Goal: Task Accomplishment & Management: Manage account settings

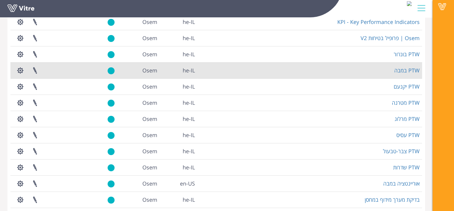
scroll to position [133, 0]
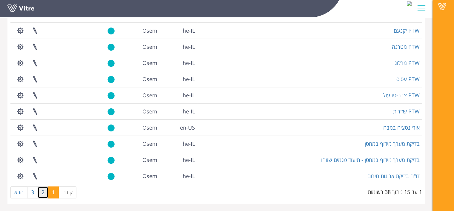
click at [43, 193] on link "2" at bounding box center [43, 192] width 11 height 12
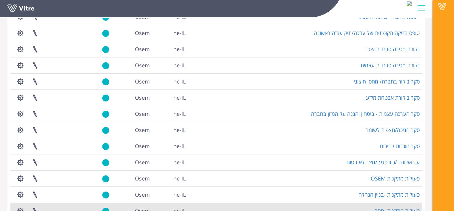
scroll to position [106, 0]
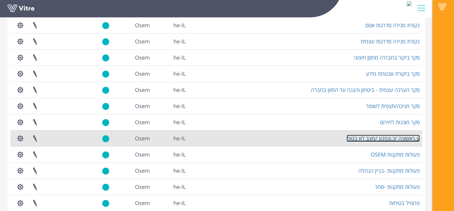
click at [388, 136] on link "ע.ראשונה /כ.ונפגע /מצב לא בטוח" at bounding box center [383, 137] width 73 height 7
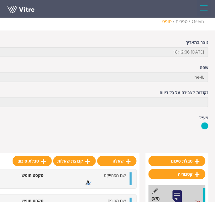
scroll to position [14, 0]
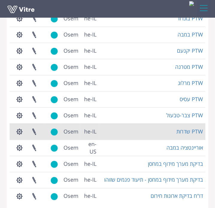
scroll to position [178, 0]
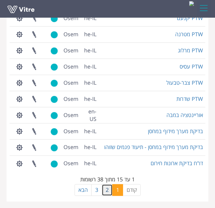
click at [104, 189] on link "2" at bounding box center [107, 190] width 11 height 12
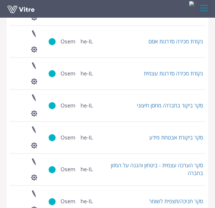
scroll to position [296, 0]
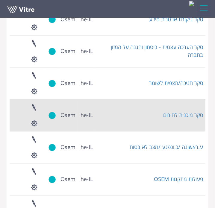
click at [111, 114] on td "סקר מוכנות לחירום" at bounding box center [150, 115] width 110 height 32
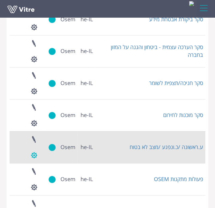
click at [34, 155] on button "button" at bounding box center [34, 155] width 15 height 16
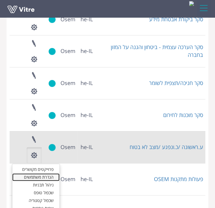
click at [38, 177] on link "הגדרת משתמשים" at bounding box center [35, 177] width 47 height 8
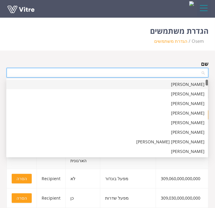
click at [119, 69] on input "search" at bounding box center [105, 72] width 190 height 9
type input "ע"
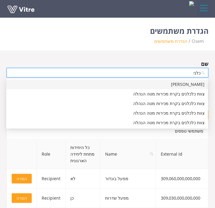
type input "כלנית"
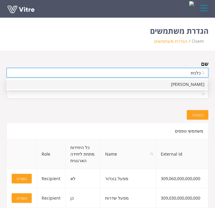
click at [105, 86] on div "כלנית הלאלי" at bounding box center [107, 84] width 194 height 7
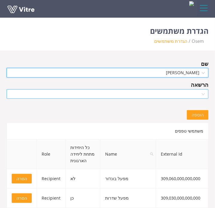
click at [104, 93] on input "search" at bounding box center [105, 93] width 190 height 9
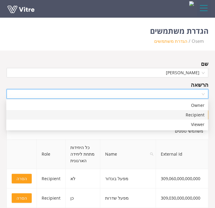
click at [100, 117] on div "Recipient" at bounding box center [107, 114] width 194 height 7
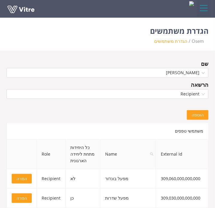
click at [195, 119] on button "הוספה" at bounding box center [197, 115] width 22 height 10
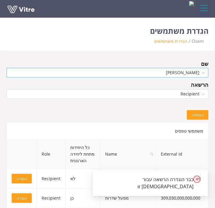
drag, startPoint x: 164, startPoint y: 67, endPoint x: 162, endPoint y: 70, distance: 3.9
click at [162, 70] on div "שם כלנית הלאלי" at bounding box center [107, 68] width 201 height 18
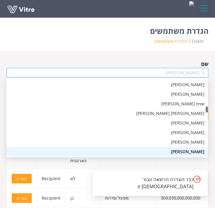
drag, startPoint x: 162, startPoint y: 70, endPoint x: 191, endPoint y: 74, distance: 29.2
click at [191, 74] on span "כלנית הלאלי" at bounding box center [107, 72] width 194 height 9
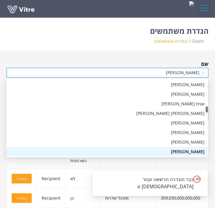
click at [191, 74] on span "כלנית הלאלי" at bounding box center [107, 72] width 194 height 9
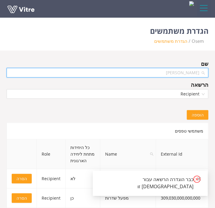
click at [191, 74] on span "כלנית הלאלי" at bounding box center [107, 72] width 194 height 9
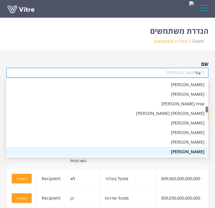
scroll to position [0, 0]
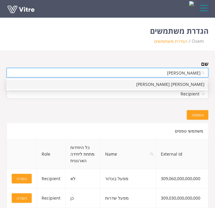
type input "אלדר"
click at [178, 83] on div "אלדר מיכאל טאייב" at bounding box center [107, 84] width 194 height 7
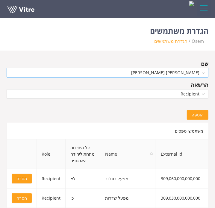
click at [203, 114] on span "הוספה" at bounding box center [197, 114] width 12 height 7
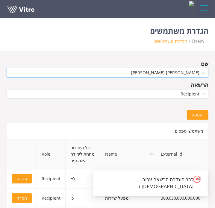
scroll to position [2166, 0]
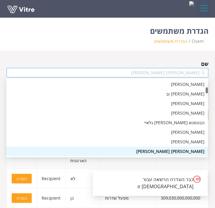
click at [173, 74] on span "אלדר מיכאל טאייב" at bounding box center [107, 72] width 194 height 9
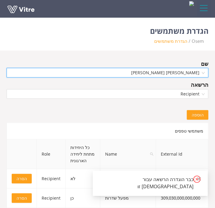
click at [173, 74] on span "אלדר מיכאל טאייב" at bounding box center [107, 72] width 194 height 9
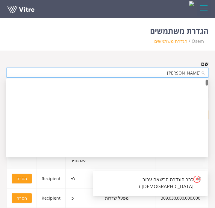
scroll to position [0, 0]
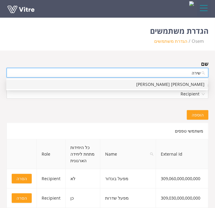
type input "שירה א"
click at [165, 87] on div "[PERSON_NAME] [PERSON_NAME]" at bounding box center [107, 84] width 194 height 7
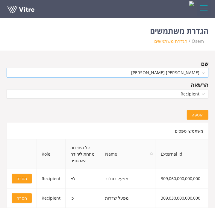
click at [197, 117] on span "הוספה" at bounding box center [197, 114] width 12 height 7
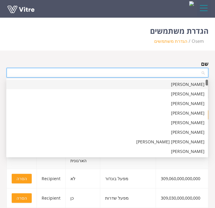
click at [143, 72] on input "search" at bounding box center [105, 72] width 190 height 9
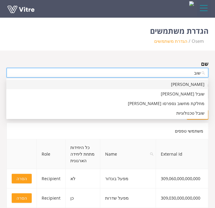
type input "שובל"
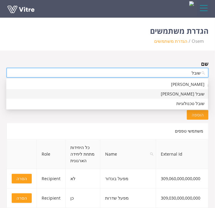
click at [151, 93] on div "שובל [PERSON_NAME]" at bounding box center [107, 94] width 194 height 7
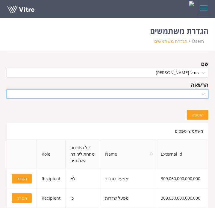
click at [157, 96] on input "search" at bounding box center [105, 93] width 190 height 9
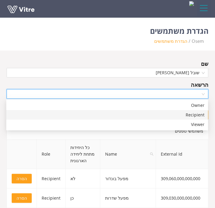
click at [165, 116] on div "Recipient" at bounding box center [107, 114] width 194 height 7
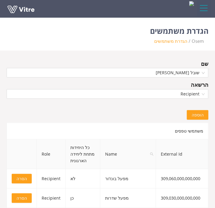
click at [200, 114] on span "הוספה" at bounding box center [197, 114] width 12 height 7
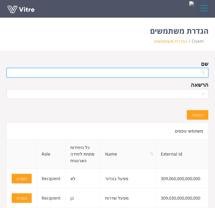
click at [166, 71] on input "search" at bounding box center [105, 72] width 190 height 9
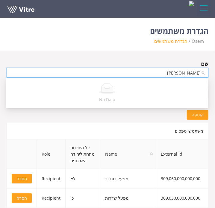
type input "[PERSON_NAME]"
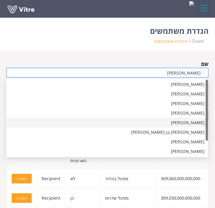
click at [160, 124] on div "[PERSON_NAME]" at bounding box center [107, 122] width 194 height 7
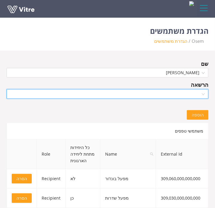
click at [197, 91] on input "search" at bounding box center [105, 93] width 190 height 9
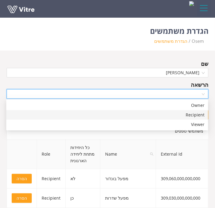
click at [192, 114] on div "Recipient" at bounding box center [107, 114] width 194 height 7
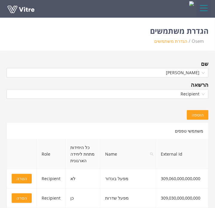
click at [192, 114] on button "הוספה" at bounding box center [197, 115] width 22 height 10
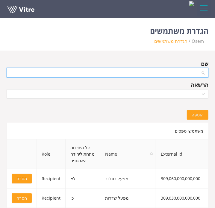
click at [166, 74] on input "search" at bounding box center [105, 72] width 190 height 9
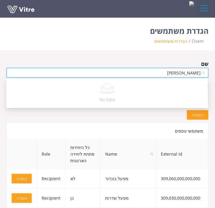
type input "חנה"
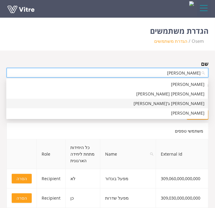
click at [163, 105] on div "[PERSON_NAME] ג'[PERSON_NAME]" at bounding box center [107, 103] width 194 height 7
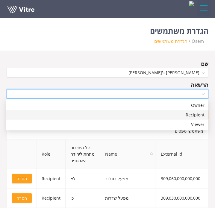
click at [190, 94] on input "search" at bounding box center [105, 93] width 190 height 9
click at [177, 114] on div "Recipient" at bounding box center [107, 114] width 194 height 7
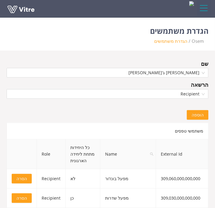
click at [205, 114] on button "הוספה" at bounding box center [197, 115] width 22 height 10
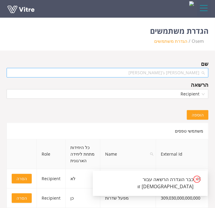
scroll to position [3755, 0]
click at [158, 73] on span "[PERSON_NAME] ג'[PERSON_NAME]" at bounding box center [107, 72] width 194 height 9
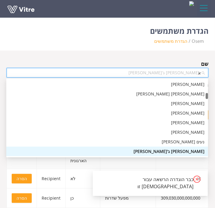
scroll to position [0, 0]
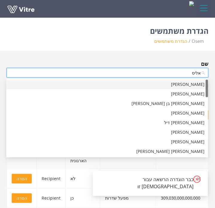
type input "[PERSON_NAME]"
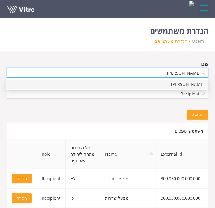
click at [160, 82] on div "[PERSON_NAME]" at bounding box center [107, 84] width 194 height 7
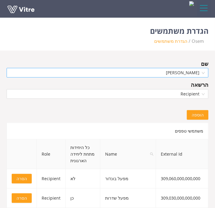
click at [194, 112] on span "הוספה" at bounding box center [197, 114] width 12 height 7
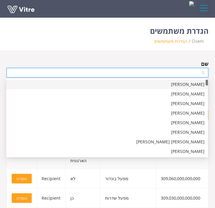
click at [166, 73] on input "search" at bounding box center [105, 72] width 190 height 9
type input "ינעם"
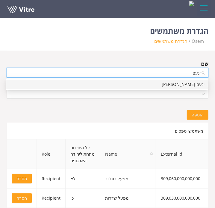
click at [157, 82] on div "ינעם [PERSON_NAME]" at bounding box center [107, 84] width 194 height 7
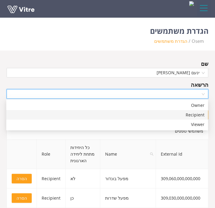
click at [155, 91] on input "search" at bounding box center [105, 93] width 190 height 9
click at [161, 119] on div "Recipient" at bounding box center [106, 115] width 201 height 10
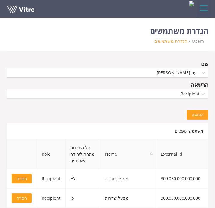
click at [193, 116] on span "הוספה" at bounding box center [197, 114] width 12 height 7
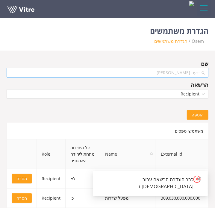
scroll to position [11416, 0]
click at [161, 75] on span "ינעם [PERSON_NAME]" at bounding box center [107, 72] width 194 height 9
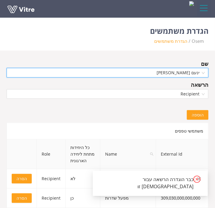
click at [161, 75] on span "ינעם [PERSON_NAME]" at bounding box center [107, 72] width 194 height 9
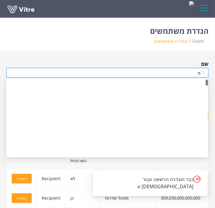
scroll to position [0, 0]
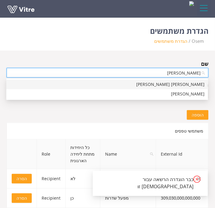
type input "[PERSON_NAME] ב"
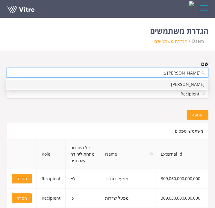
click at [155, 84] on div "[PERSON_NAME]" at bounding box center [107, 84] width 194 height 7
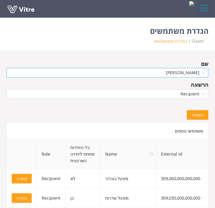
click at [193, 111] on span "הוספה" at bounding box center [197, 114] width 12 height 7
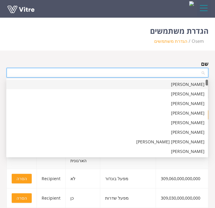
click at [160, 74] on input "search" at bounding box center [105, 72] width 190 height 9
type input "ג"
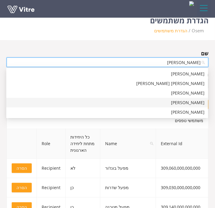
scroll to position [11, 0]
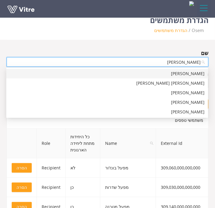
click at [166, 57] on input "דדון" at bounding box center [105, 61] width 190 height 9
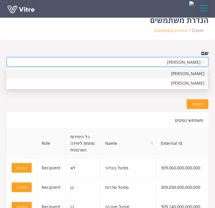
type input "[PERSON_NAME]"
click at [172, 73] on div "[PERSON_NAME]" at bounding box center [107, 73] width 194 height 7
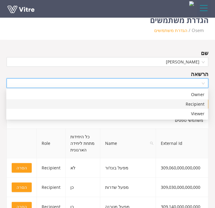
click at [176, 80] on input "search" at bounding box center [105, 83] width 190 height 9
click at [173, 102] on div "Recipient" at bounding box center [107, 104] width 194 height 7
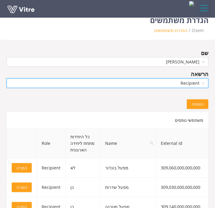
click at [195, 103] on span "הוספה" at bounding box center [197, 104] width 12 height 7
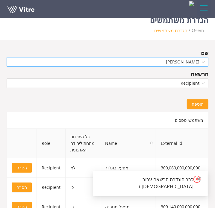
scroll to position [2656, 0]
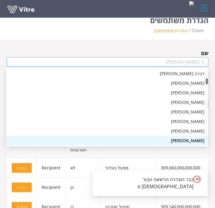
click at [165, 62] on span "[PERSON_NAME]" at bounding box center [107, 61] width 194 height 9
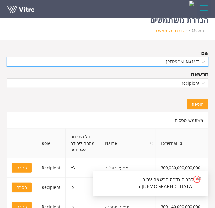
click at [165, 62] on span "[PERSON_NAME]" at bounding box center [107, 61] width 194 height 9
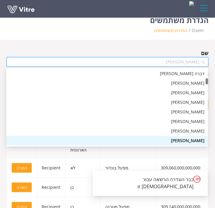
click at [165, 62] on span "[PERSON_NAME]" at bounding box center [107, 61] width 194 height 9
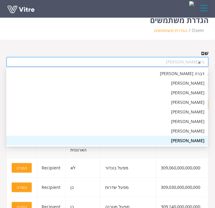
scroll to position [0, 0]
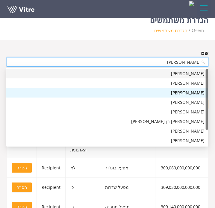
type input "[PERSON_NAME]"
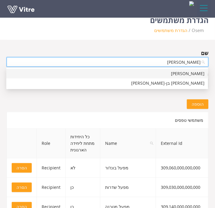
click at [163, 75] on div "[PERSON_NAME]" at bounding box center [107, 73] width 194 height 7
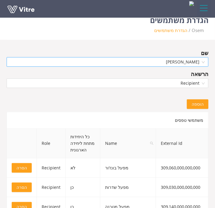
click at [197, 101] on span "הוספה" at bounding box center [197, 104] width 12 height 7
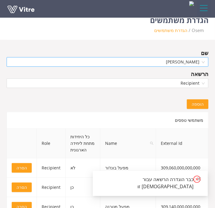
scroll to position [2880, 0]
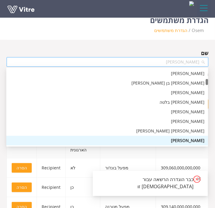
click at [179, 59] on span "[PERSON_NAME]" at bounding box center [107, 61] width 194 height 9
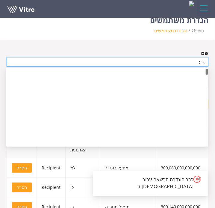
scroll to position [0, 0]
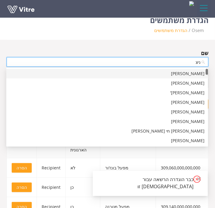
type input "[PERSON_NAME]"
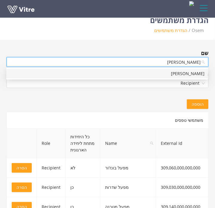
click at [169, 71] on div "[PERSON_NAME]" at bounding box center [107, 73] width 194 height 7
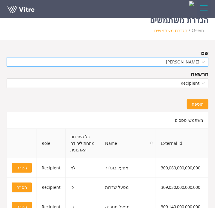
click at [195, 107] on button "הוספה" at bounding box center [197, 104] width 22 height 10
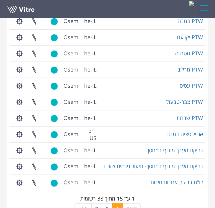
scroll to position [178, 0]
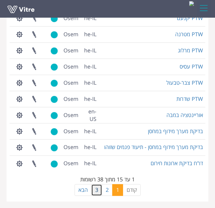
click at [95, 190] on link "3" at bounding box center [96, 190] width 11 height 12
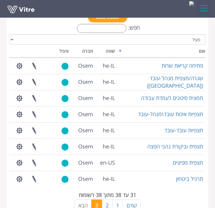
scroll to position [48, 0]
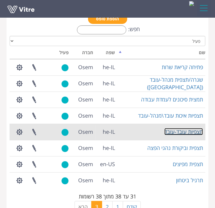
click at [178, 133] on link "תצפיות עובד-עובד" at bounding box center [183, 131] width 39 height 7
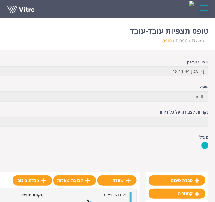
click at [178, 133] on div "נוצר בתאריך [DATE] 18:11:34 שפה he-IL נקודות לצבירה על כל דיווח פעיל פרוייקטים …" at bounding box center [62, 112] width 302 height 106
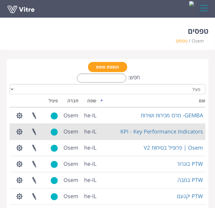
scroll to position [178, 0]
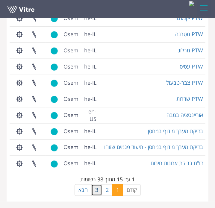
click at [97, 187] on link "3" at bounding box center [96, 190] width 11 height 12
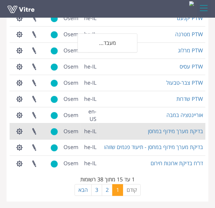
scroll to position [65, 0]
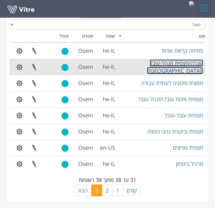
click at [166, 69] on link "שגרה/תצפית מנהל-עובד (Gemba)" at bounding box center [175, 66] width 56 height 15
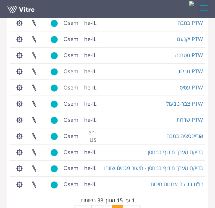
scroll to position [178, 0]
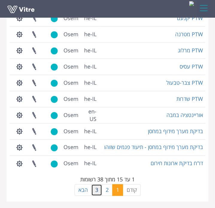
click at [97, 184] on link "3" at bounding box center [96, 190] width 11 height 12
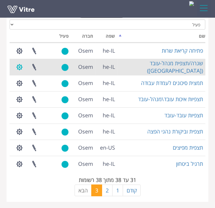
click at [17, 66] on button "button" at bounding box center [19, 67] width 15 height 16
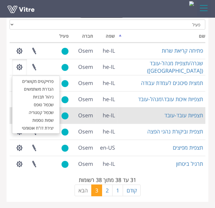
click at [142, 120] on td "תצפיות עובד-עובד" at bounding box center [161, 115] width 88 height 16
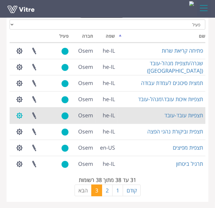
click at [19, 115] on button "button" at bounding box center [19, 116] width 15 height 16
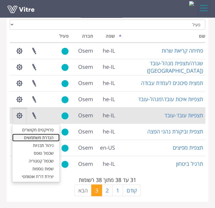
click at [41, 138] on link "הגדרת משתמשים" at bounding box center [35, 138] width 47 height 8
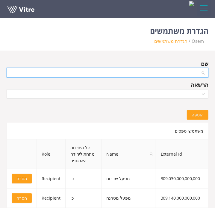
click at [195, 74] on input "search" at bounding box center [105, 72] width 190 height 9
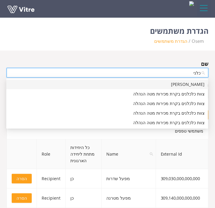
type input "כלנית"
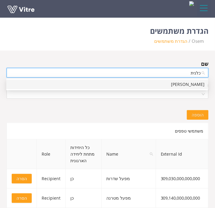
click at [191, 83] on div "[PERSON_NAME]" at bounding box center [107, 84] width 194 height 7
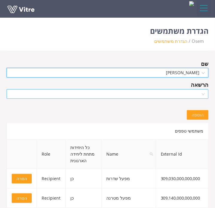
click at [186, 89] on div at bounding box center [107, 94] width 201 height 10
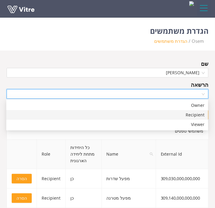
click at [180, 112] on div "Recipient" at bounding box center [107, 114] width 194 height 7
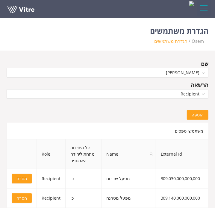
click at [196, 111] on span "הוספה" at bounding box center [197, 114] width 12 height 7
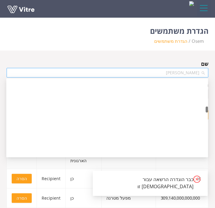
scroll to position [7579, 0]
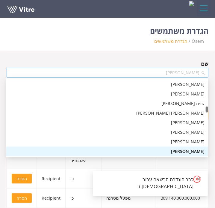
click at [158, 72] on span "[PERSON_NAME]" at bounding box center [107, 72] width 194 height 9
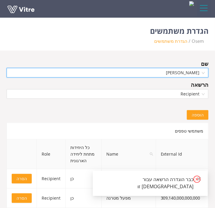
click at [158, 72] on span "[PERSON_NAME]" at bounding box center [107, 72] width 194 height 9
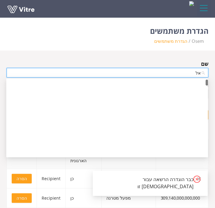
scroll to position [0, 0]
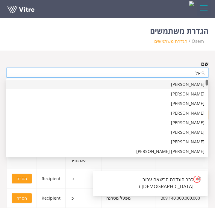
type input "אלד"
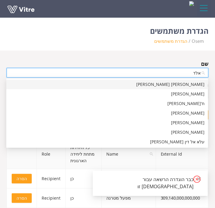
click at [158, 86] on div "[PERSON_NAME] [PERSON_NAME]" at bounding box center [107, 84] width 194 height 7
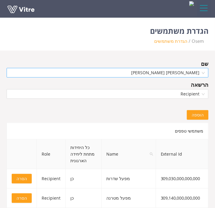
click at [197, 114] on span "הוספה" at bounding box center [197, 114] width 12 height 7
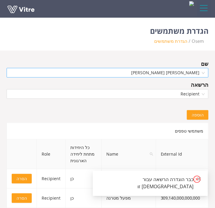
scroll to position [2144, 0]
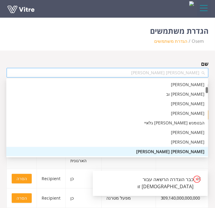
click at [143, 71] on span "[PERSON_NAME] [PERSON_NAME]" at bounding box center [107, 72] width 194 height 9
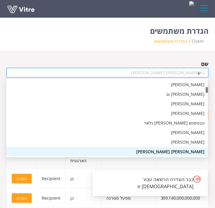
scroll to position [0, 0]
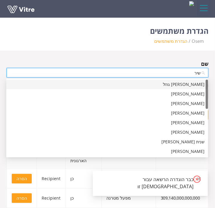
type input "שירה"
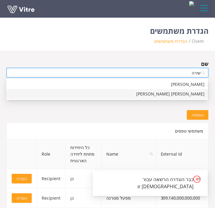
click at [141, 93] on div "[PERSON_NAME] [PERSON_NAME]" at bounding box center [107, 94] width 194 height 7
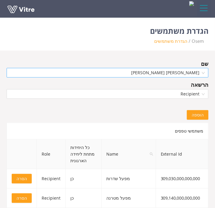
click at [202, 117] on span "הוספה" at bounding box center [197, 114] width 12 height 7
click at [165, 66] on div "שם" at bounding box center [107, 63] width 201 height 8
click at [163, 71] on input "search" at bounding box center [105, 72] width 190 height 9
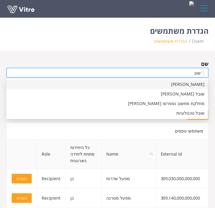
type input "שובל"
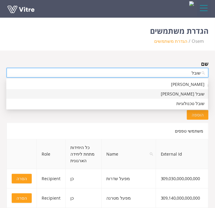
click at [164, 94] on div "שובל [PERSON_NAME]" at bounding box center [107, 94] width 194 height 7
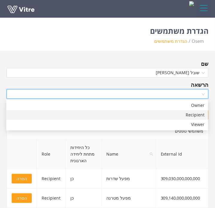
click at [172, 94] on input "search" at bounding box center [105, 93] width 190 height 9
click at [176, 114] on div "Recipient" at bounding box center [107, 114] width 194 height 7
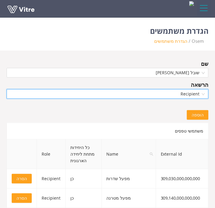
click at [201, 112] on span "הוספה" at bounding box center [197, 114] width 12 height 7
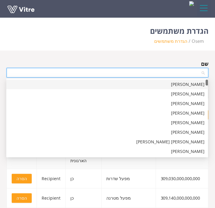
click at [168, 69] on input "search" at bounding box center [105, 72] width 190 height 9
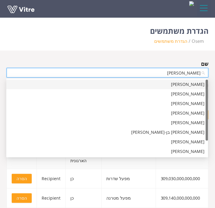
type input "[PERSON_NAME]"
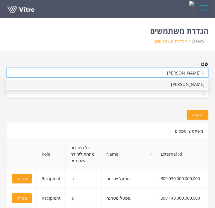
click at [168, 81] on div "[PERSON_NAME]" at bounding box center [107, 84] width 194 height 7
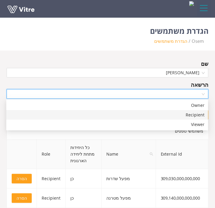
click at [166, 93] on input "search" at bounding box center [105, 93] width 190 height 9
click at [168, 114] on div "Recipient" at bounding box center [107, 114] width 194 height 7
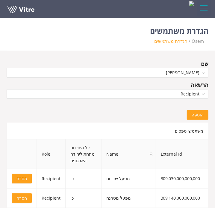
click at [199, 116] on span "הוספה" at bounding box center [197, 114] width 12 height 7
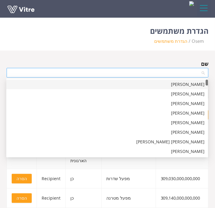
click at [190, 68] on div at bounding box center [107, 73] width 201 height 10
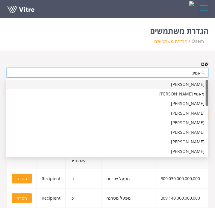
type input "אמינו"
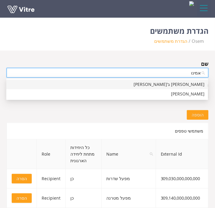
click at [189, 87] on div "[PERSON_NAME] ג'[PERSON_NAME]" at bounding box center [107, 84] width 194 height 7
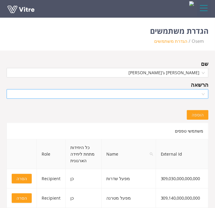
click at [185, 88] on div "הרשאה" at bounding box center [107, 84] width 201 height 8
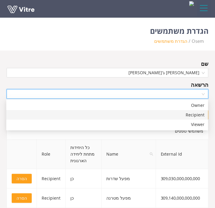
click at [186, 94] on input "search" at bounding box center [105, 93] width 190 height 9
click at [191, 112] on div "Recipient" at bounding box center [107, 114] width 194 height 7
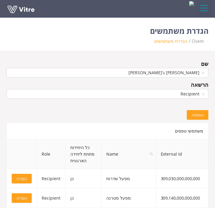
click at [191, 112] on button "הוספה" at bounding box center [197, 115] width 22 height 10
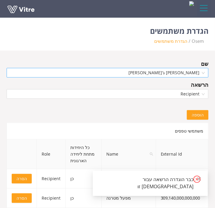
scroll to position [3956, 0]
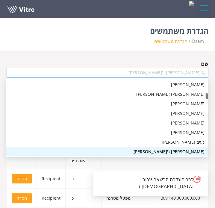
drag, startPoint x: 146, startPoint y: 73, endPoint x: 190, endPoint y: 73, distance: 44.2
click at [190, 73] on span "[PERSON_NAME] ג'[PERSON_NAME]" at bounding box center [107, 72] width 194 height 9
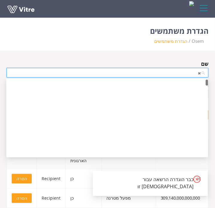
scroll to position [0, 0]
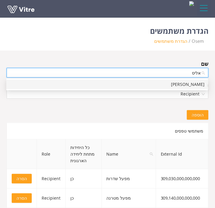
type input "[PERSON_NAME]"
click at [187, 80] on div "[PERSON_NAME]" at bounding box center [106, 84] width 201 height 10
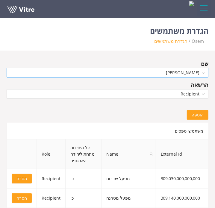
click at [195, 110] on button "הוספה" at bounding box center [197, 115] width 22 height 10
click at [168, 72] on input "search" at bounding box center [105, 72] width 190 height 9
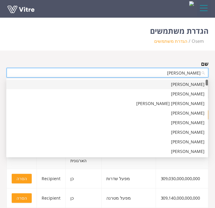
type input "ינעם"
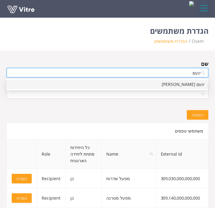
click at [166, 89] on div "ינעם [PERSON_NAME]" at bounding box center [106, 84] width 201 height 10
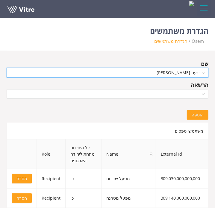
click at [166, 89] on div at bounding box center [107, 94] width 201 height 10
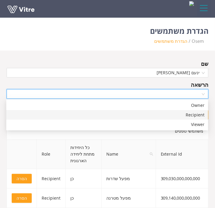
click at [170, 115] on div "Recipient" at bounding box center [107, 114] width 194 height 7
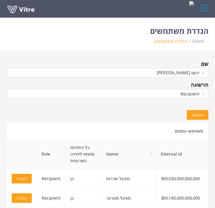
click at [200, 116] on span "הוספה" at bounding box center [197, 114] width 12 height 7
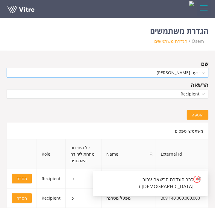
scroll to position [11688, 0]
click at [161, 69] on span "ינעם [PERSON_NAME]" at bounding box center [107, 72] width 194 height 9
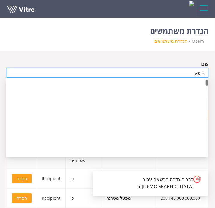
scroll to position [0, 0]
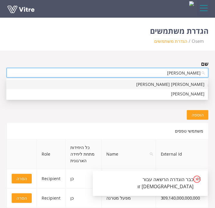
type input "[PERSON_NAME] ב"
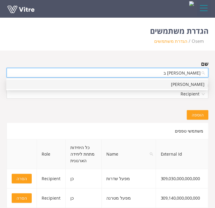
click at [158, 80] on div "[PERSON_NAME]" at bounding box center [106, 84] width 201 height 10
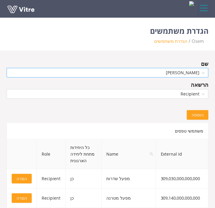
click at [202, 114] on span "הוספה" at bounding box center [197, 114] width 12 height 7
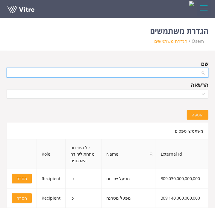
click at [171, 72] on input "search" at bounding box center [105, 72] width 190 height 9
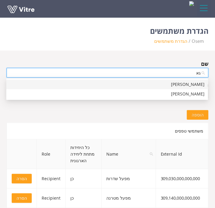
type input "ג"
type input "[PERSON_NAME]"
click at [169, 87] on div "[PERSON_NAME]" at bounding box center [107, 84] width 194 height 7
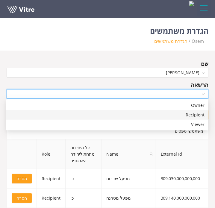
click at [192, 96] on input "search" at bounding box center [105, 93] width 190 height 9
click at [192, 114] on div "Recipient" at bounding box center [107, 114] width 194 height 7
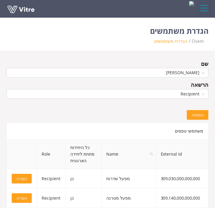
click at [196, 110] on button "הוספה" at bounding box center [197, 115] width 22 height 10
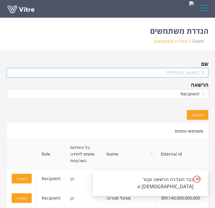
scroll to position [2698, 0]
click at [167, 69] on span "[PERSON_NAME]" at bounding box center [107, 72] width 194 height 9
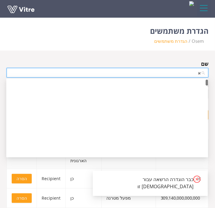
scroll to position [0, 0]
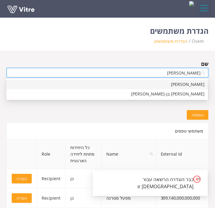
type input "[PERSON_NAME]"
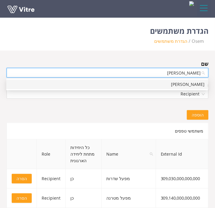
click at [164, 84] on div "[PERSON_NAME]" at bounding box center [107, 84] width 194 height 7
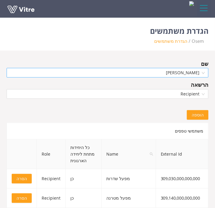
click at [203, 118] on button "הוספה" at bounding box center [197, 115] width 22 height 10
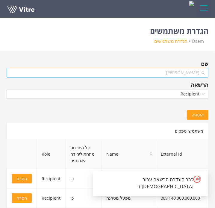
scroll to position [2901, 0]
click at [176, 75] on span "[PERSON_NAME]" at bounding box center [107, 72] width 194 height 9
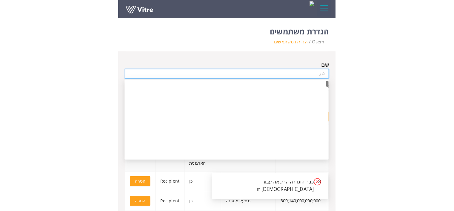
scroll to position [0, 0]
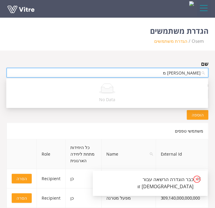
type input "[PERSON_NAME]"
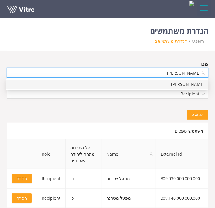
click at [175, 83] on div "[PERSON_NAME]" at bounding box center [107, 84] width 194 height 7
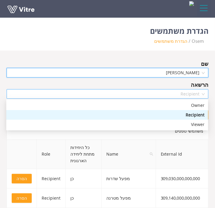
click at [171, 96] on span "Recipient" at bounding box center [107, 93] width 194 height 9
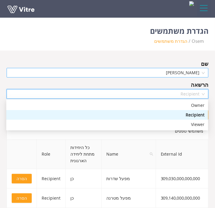
click at [175, 113] on div "Recipient" at bounding box center [107, 114] width 194 height 7
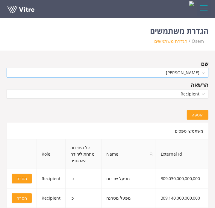
click at [191, 111] on button "הוספה" at bounding box center [197, 115] width 22 height 10
